Goal: Find specific page/section: Find specific page/section

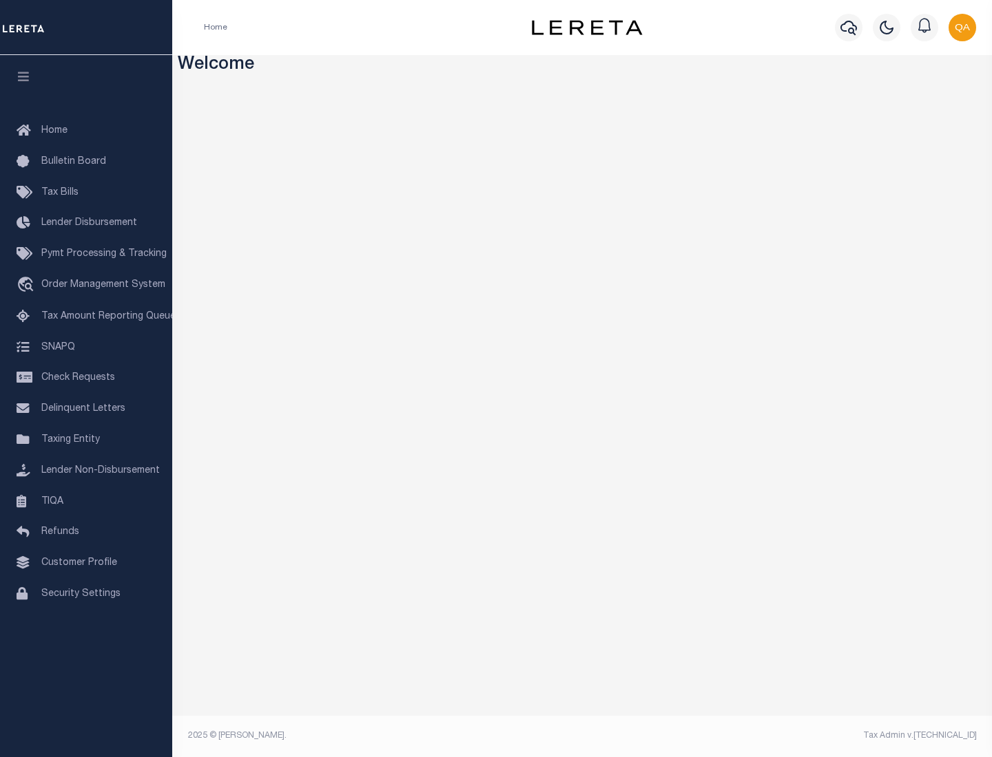
click at [86, 501] on link "TIQA" at bounding box center [86, 502] width 172 height 31
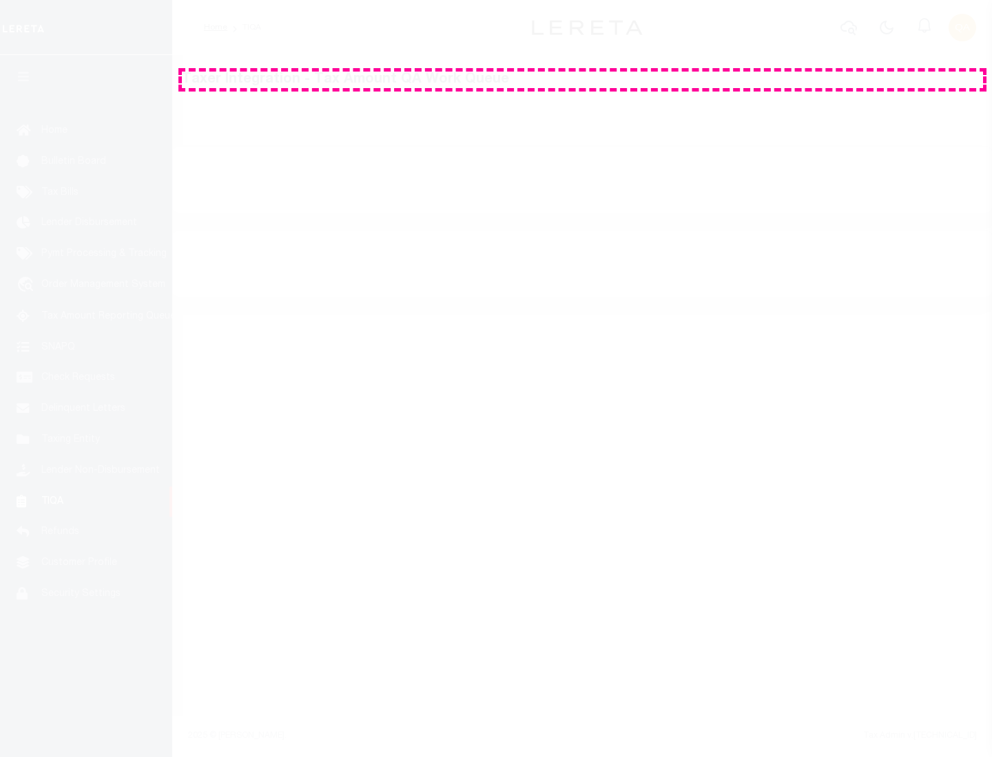
select select "200"
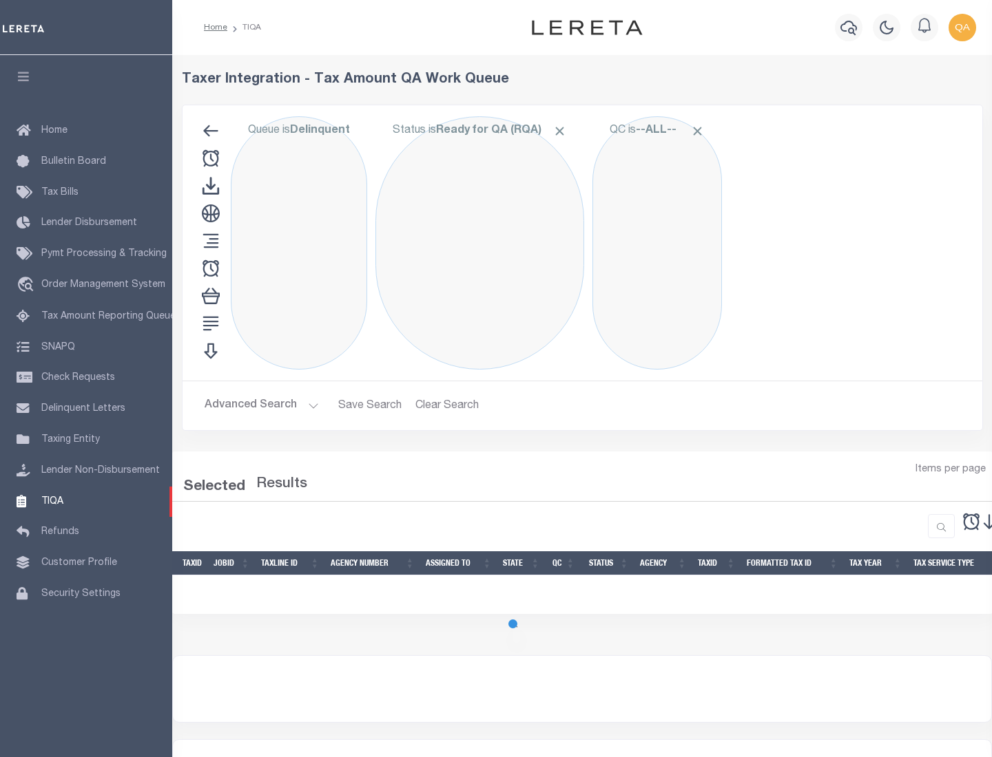
select select "200"
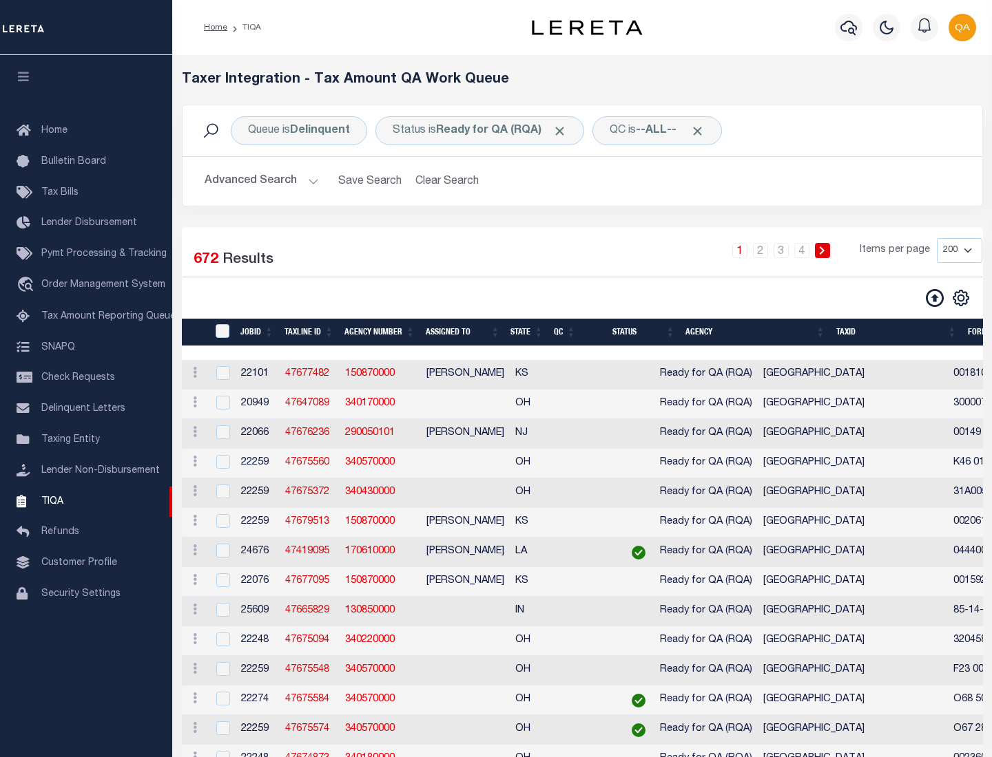
click at [564, 131] on span "Click to Remove" at bounding box center [559, 131] width 14 height 14
